Goal: Find contact information: Obtain details needed to contact an individual or organization

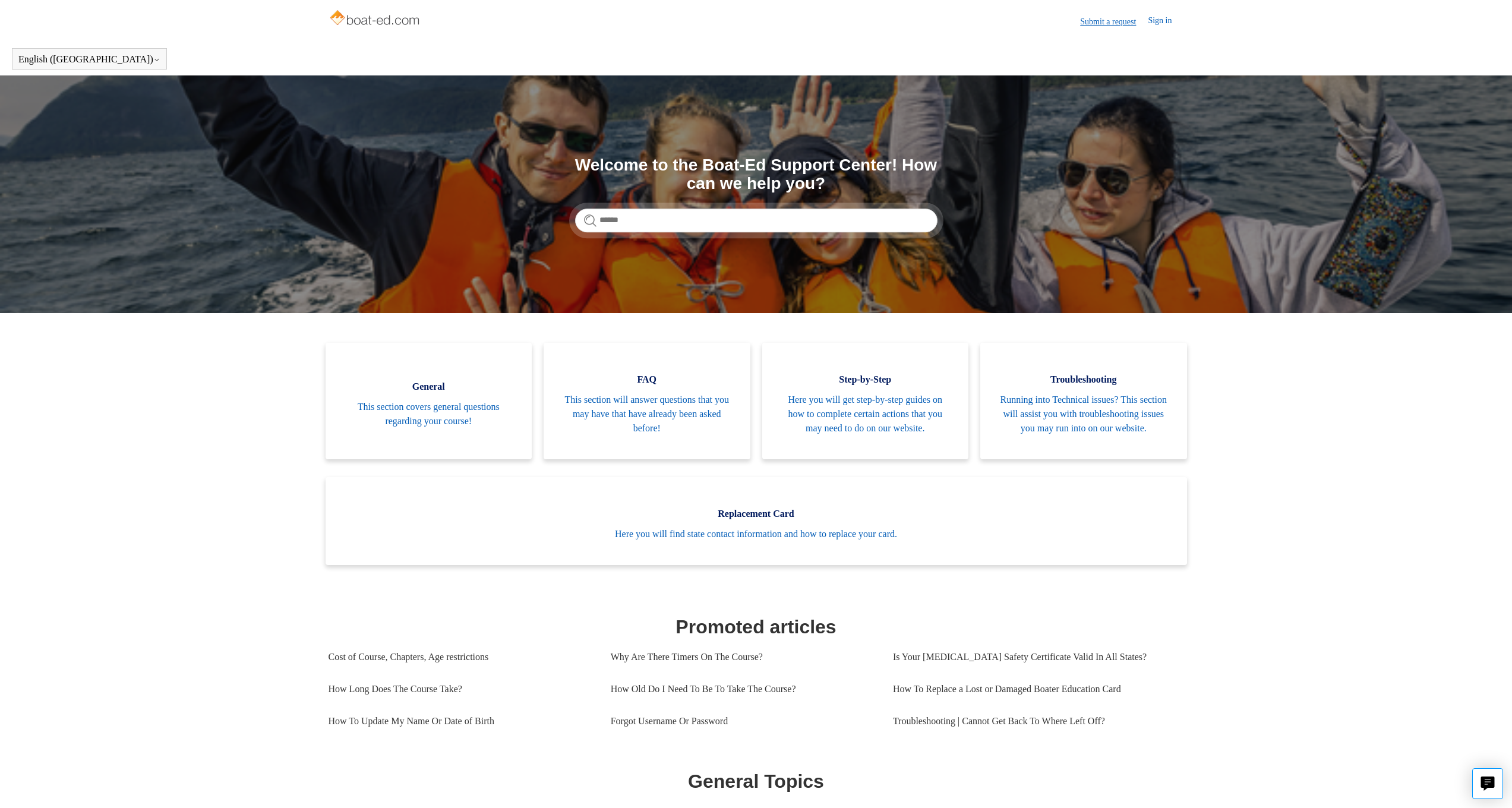
click at [1099, 23] on link "Submit a request" at bounding box center [1114, 22] width 68 height 13
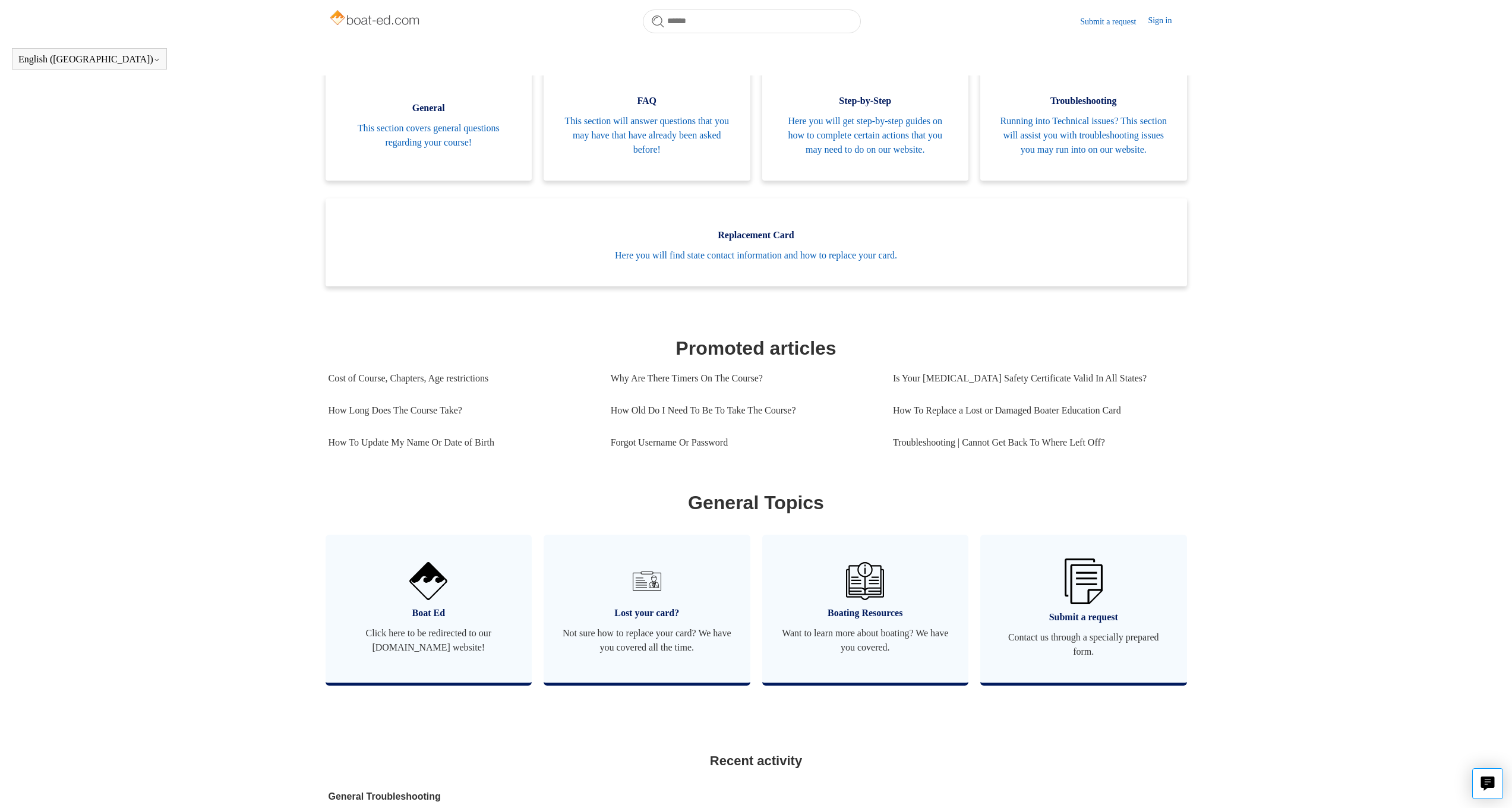
scroll to position [339, 0]
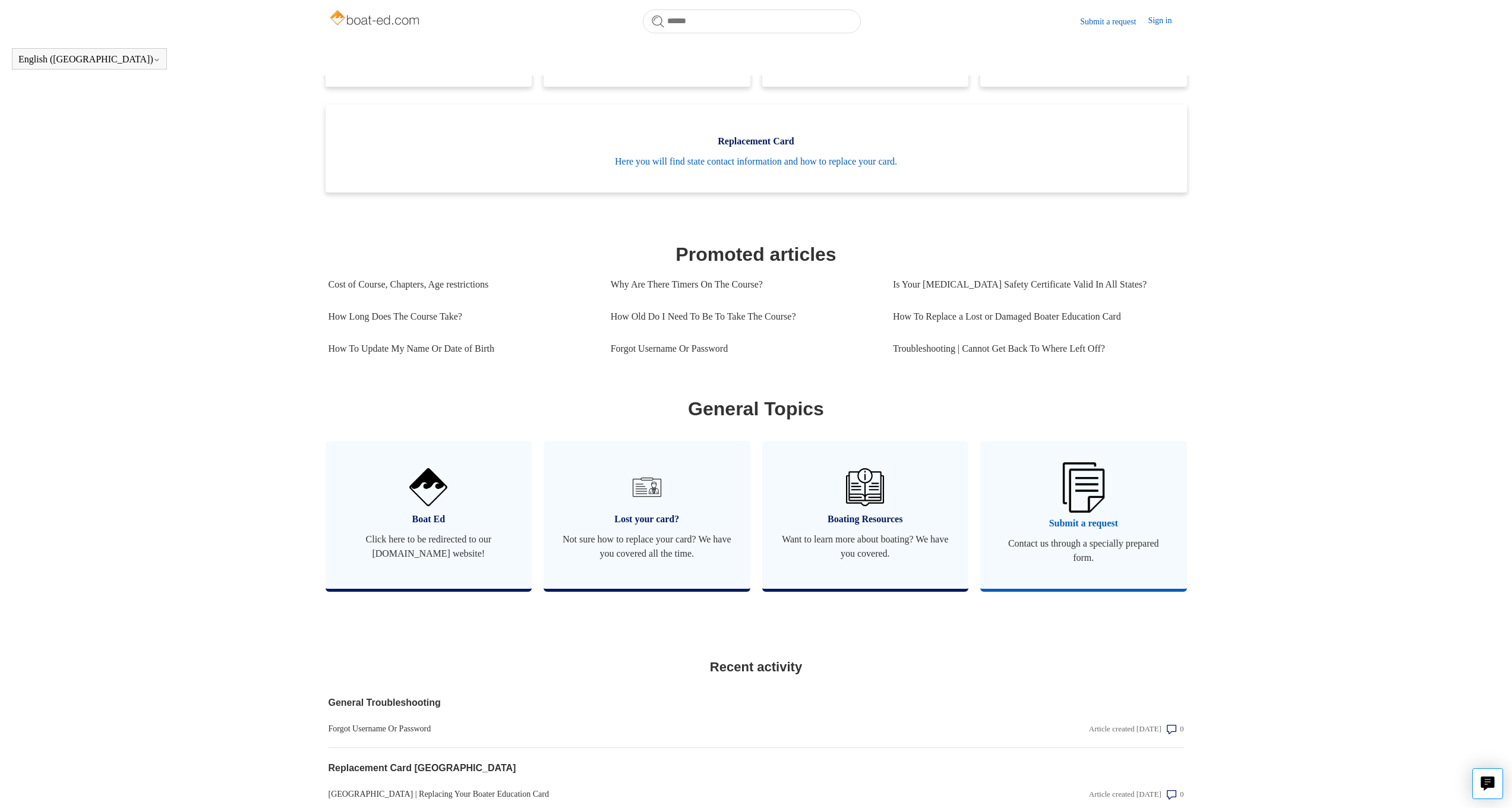
click at [1081, 530] on span "Submit a request" at bounding box center [1083, 523] width 171 height 14
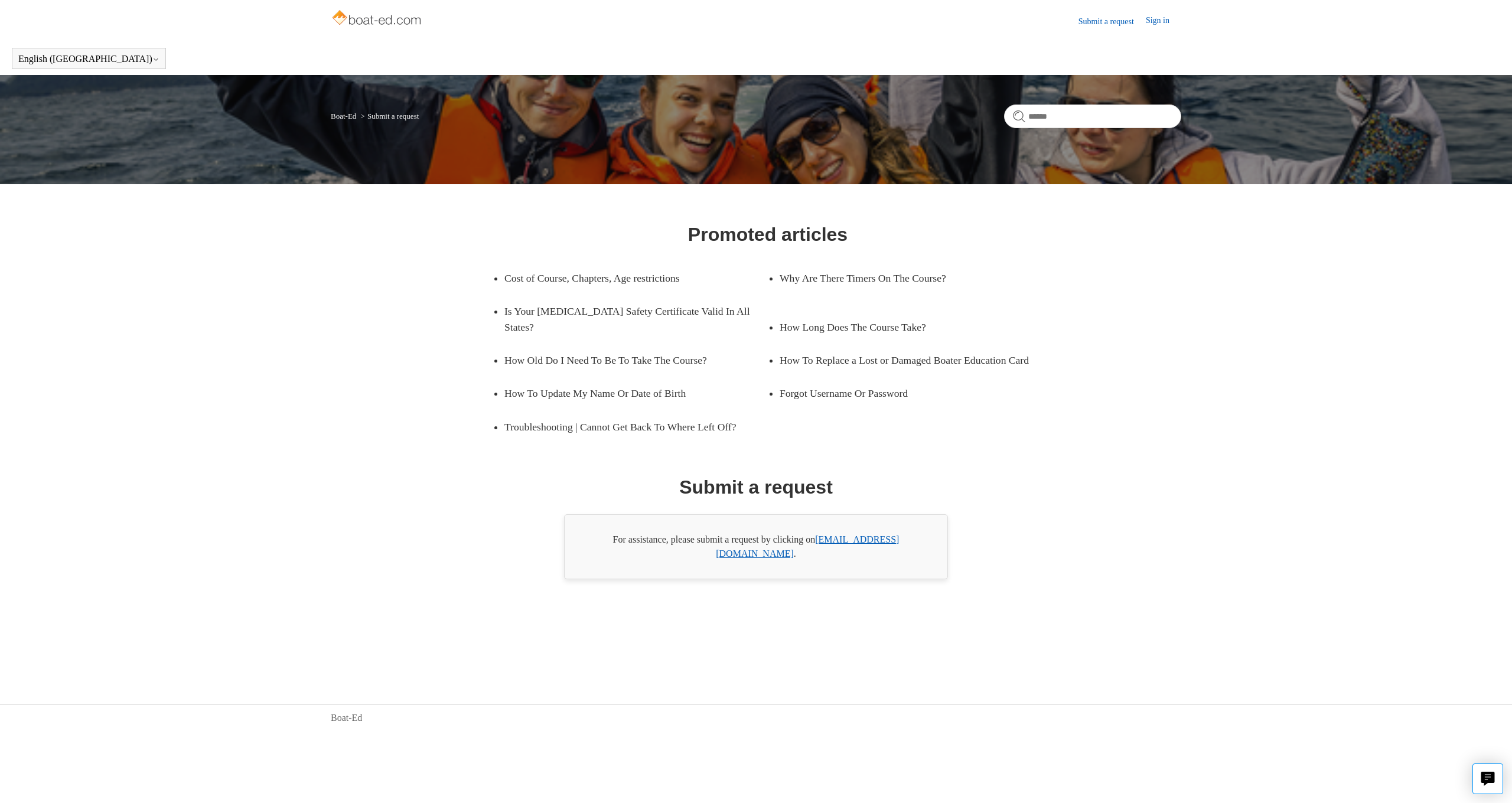
click at [832, 546] on link "[EMAIL_ADDRESS][DOMAIN_NAME]" at bounding box center [808, 546] width 183 height 24
click at [875, 546] on link "[EMAIL_ADDRESS][DOMAIN_NAME]" at bounding box center [808, 546] width 183 height 24
drag, startPoint x: 818, startPoint y: 546, endPoint x: 910, endPoint y: 546, distance: 92.0
click at [910, 546] on div "For assistance, please submit a request by clicking on [EMAIL_ADDRESS][DOMAIN_N…" at bounding box center [756, 547] width 384 height 65
copy div "[EMAIL_ADDRESS][DOMAIN_NAME]"
